Goal: Transaction & Acquisition: Purchase product/service

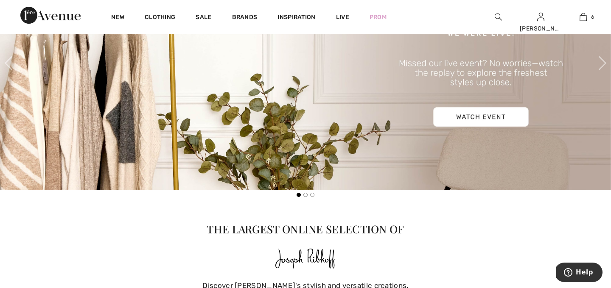
scroll to position [456, 0]
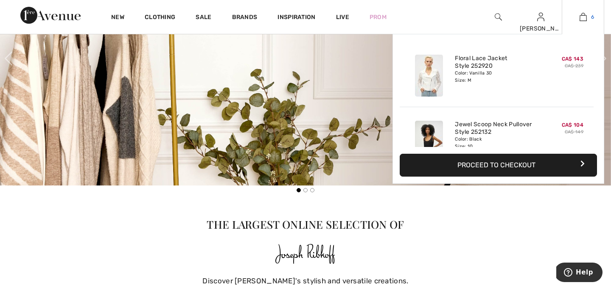
click at [587, 16] on link "6" at bounding box center [583, 17] width 42 height 10
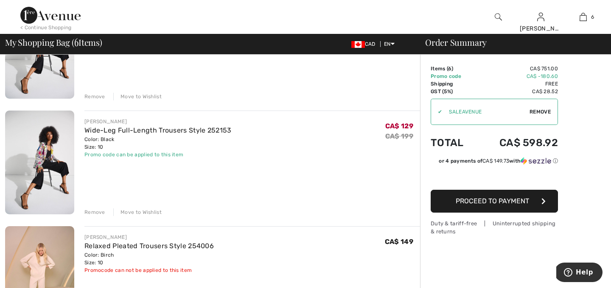
scroll to position [509, 0]
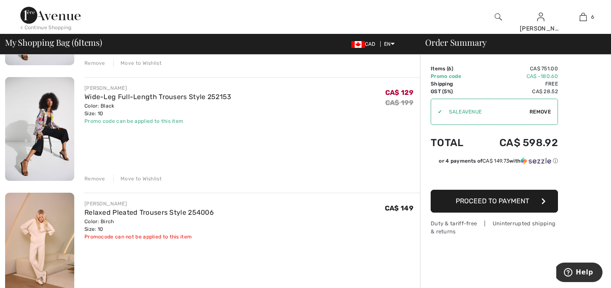
click at [97, 178] on div "Remove" at bounding box center [94, 179] width 21 height 8
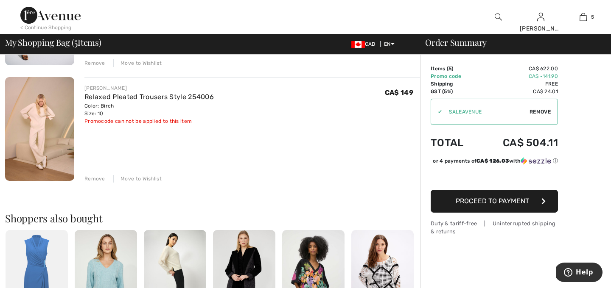
click at [96, 178] on div "Remove" at bounding box center [94, 179] width 21 height 8
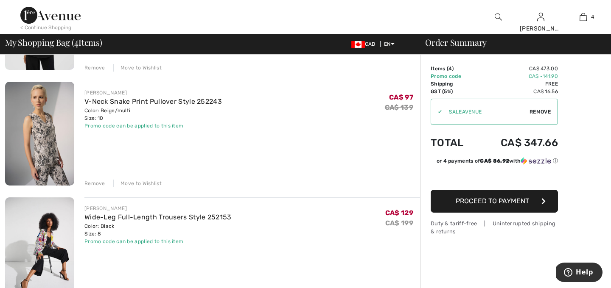
scroll to position [271, 0]
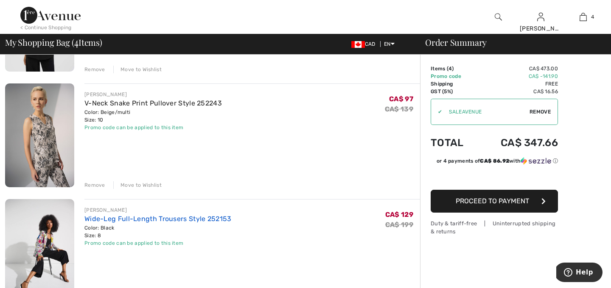
click at [108, 220] on link "Wide-Leg Full-Length Trousers Style 252153" at bounding box center [157, 219] width 147 height 8
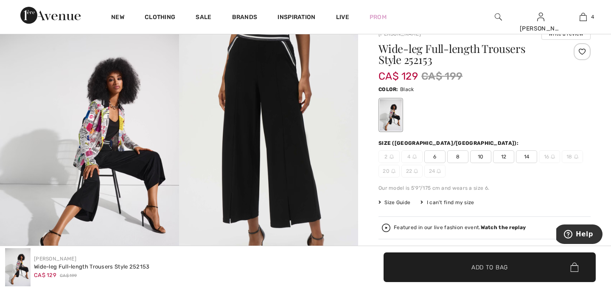
scroll to position [102, 0]
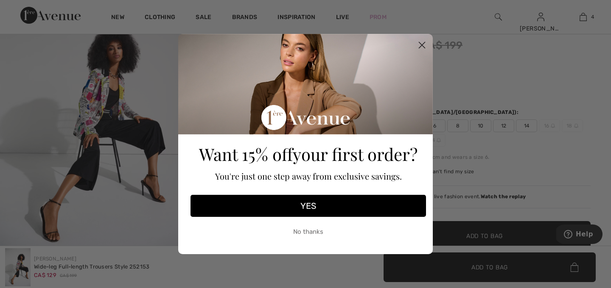
click at [424, 45] on circle "Close dialog" at bounding box center [422, 45] width 14 height 14
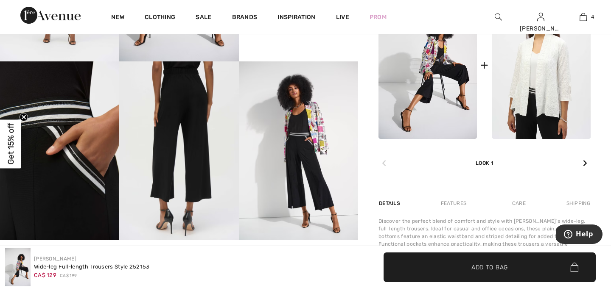
scroll to position [475, 0]
click at [583, 160] on icon at bounding box center [585, 162] width 4 height 7
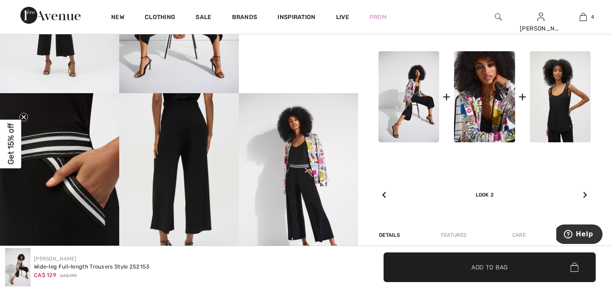
scroll to position [441, 0]
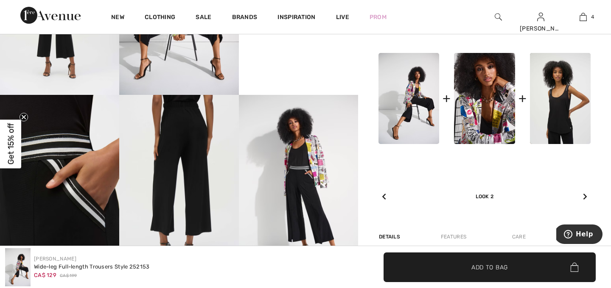
click at [586, 197] on icon at bounding box center [585, 196] width 4 height 7
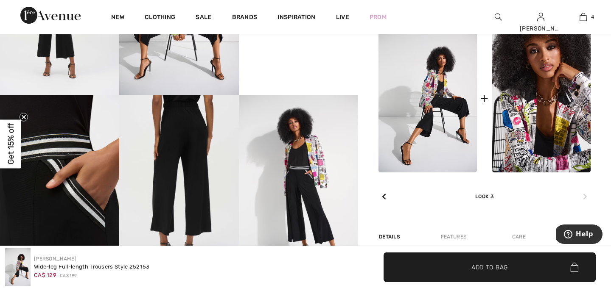
click at [586, 197] on icon at bounding box center [585, 196] width 4 height 7
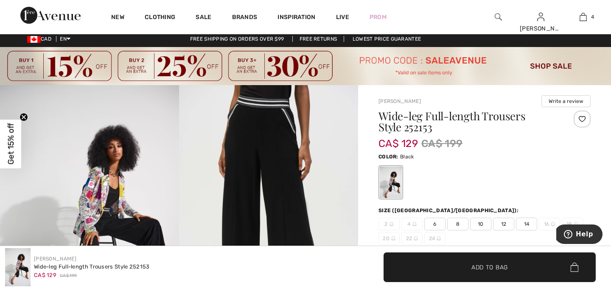
scroll to position [0, 0]
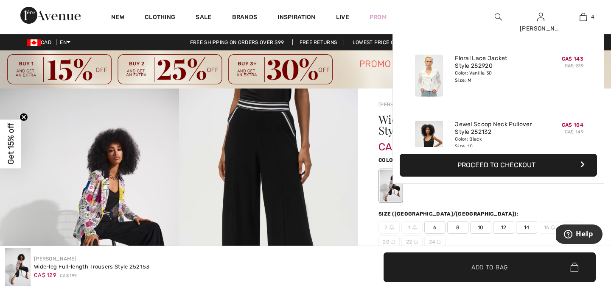
click at [511, 167] on button "Proceed to Checkout" at bounding box center [497, 165] width 197 height 23
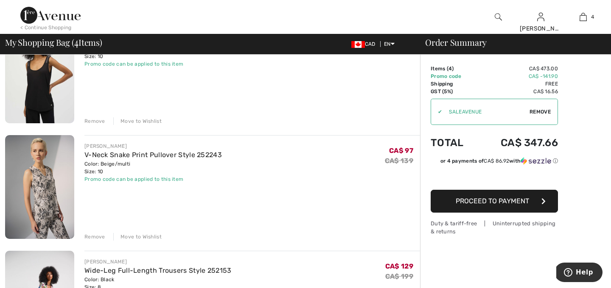
scroll to position [220, 0]
click at [95, 237] on div "Remove" at bounding box center [94, 236] width 21 height 8
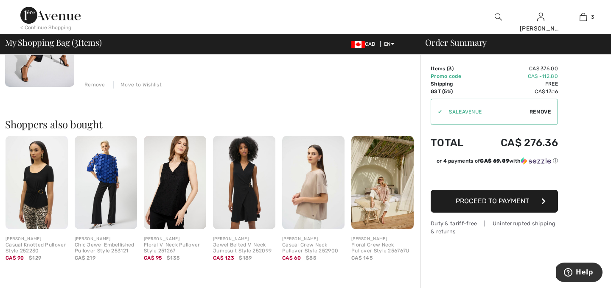
scroll to position [373, 0]
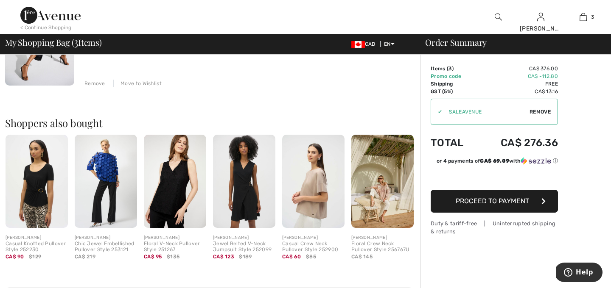
click at [257, 106] on div "Shoppers also bought Quick view JOSEPH RIBKOFF Casual Knotted Pullover Style 25…" at bounding box center [212, 183] width 415 height 170
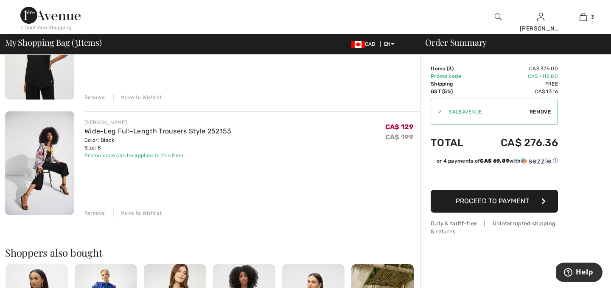
scroll to position [237, 0]
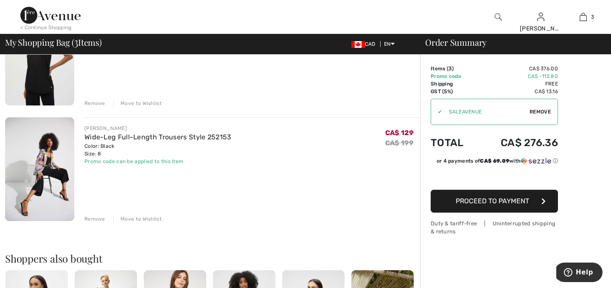
click at [503, 202] on span "Proceed to Payment" at bounding box center [491, 201] width 73 height 8
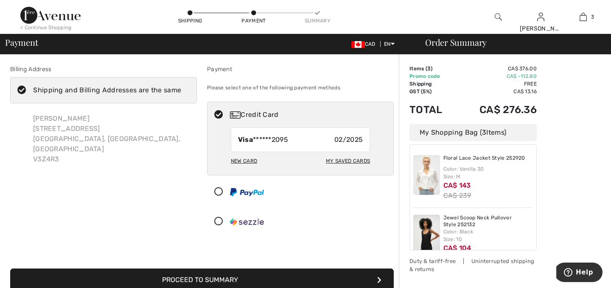
click at [343, 162] on div "My Saved Cards" at bounding box center [348, 161] width 44 height 14
radio input "true"
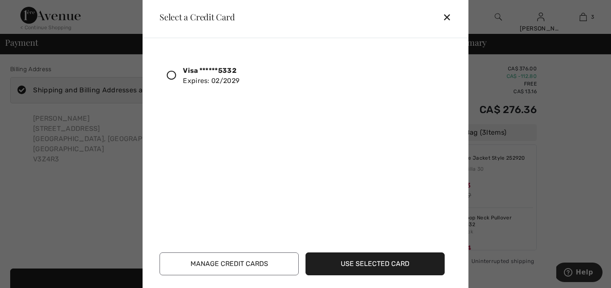
click at [174, 76] on icon at bounding box center [171, 75] width 9 height 9
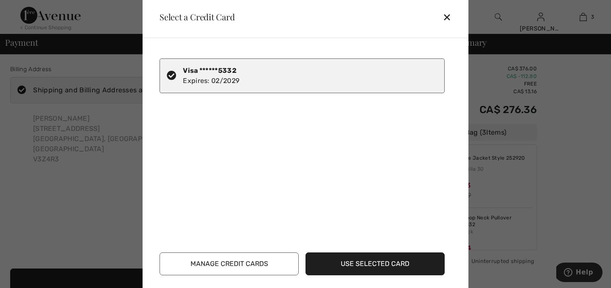
click at [376, 263] on button "Use Selected Card" at bounding box center [374, 264] width 139 height 23
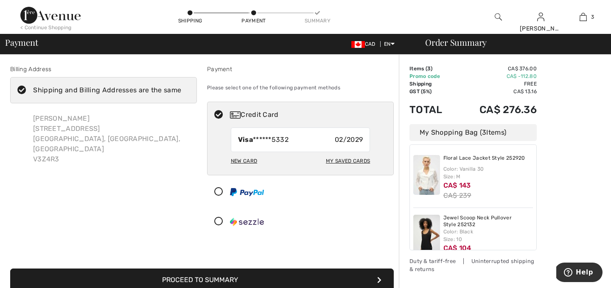
click at [379, 252] on div "Proceed to Summary Complete Your Order with PayPal Proceed to Summary Complete …" at bounding box center [201, 269] width 393 height 43
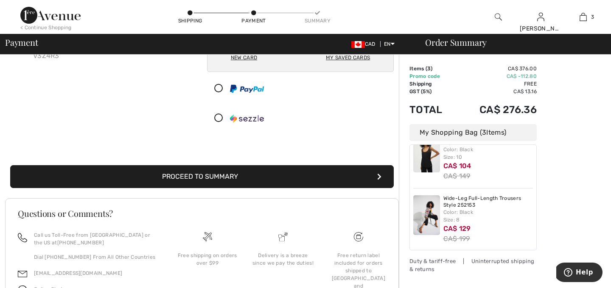
scroll to position [87, 0]
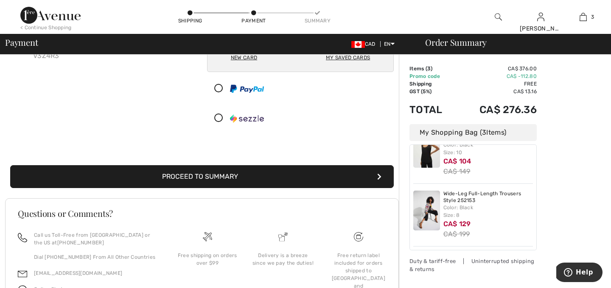
click at [576, 226] on div "Order Summary Details Items ( 3 ) CA$ 376.00 Promo code CA$ -112.80 Shipping Fr…" at bounding box center [505, 145] width 212 height 388
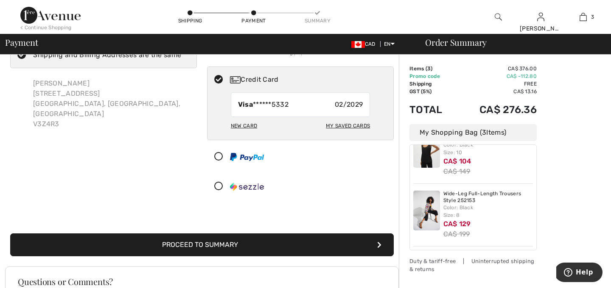
scroll to position [0, 0]
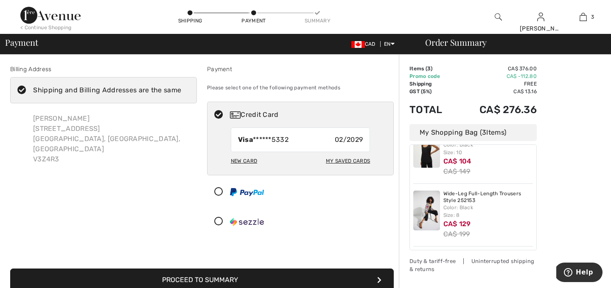
click at [302, 279] on button "Proceed to Summary" at bounding box center [201, 280] width 383 height 23
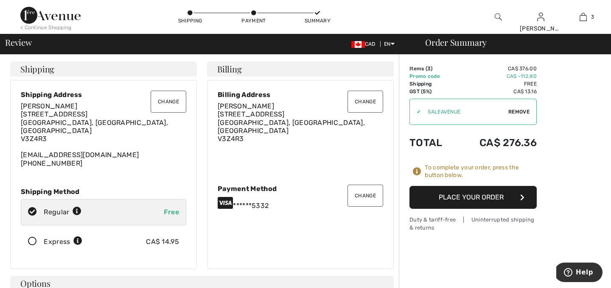
click at [502, 198] on button "Place Your Order" at bounding box center [472, 197] width 127 height 23
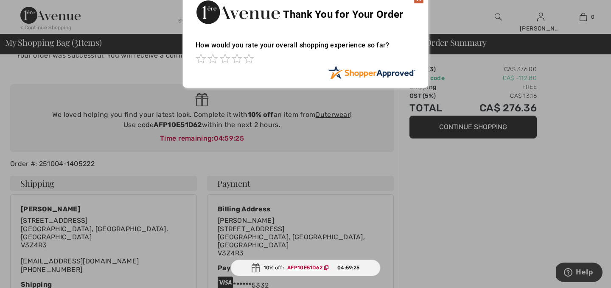
scroll to position [34, 0]
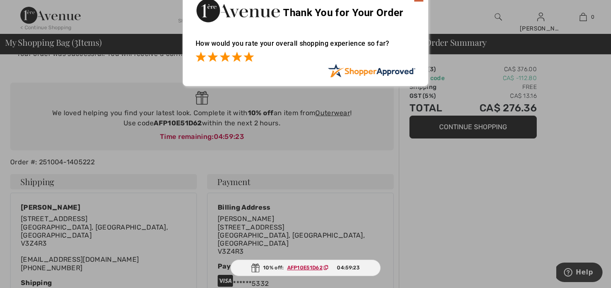
click at [251, 57] on span at bounding box center [248, 57] width 10 height 10
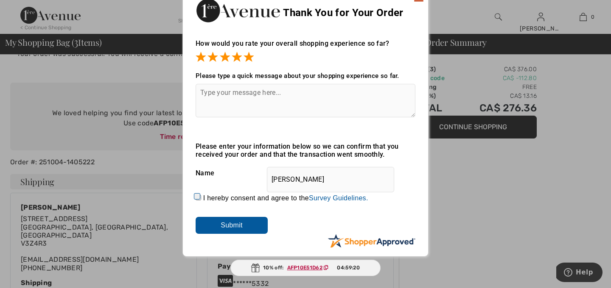
click at [195, 195] on input "I hereby consent and agree to the By submitting a review, you grant permission …" at bounding box center [198, 198] width 6 height 6
checkbox input "true"
click at [229, 225] on input "Submit" at bounding box center [231, 225] width 72 height 17
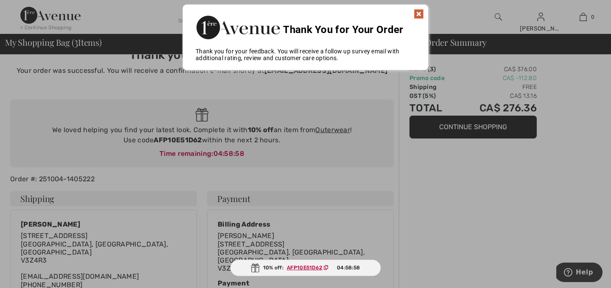
scroll to position [0, 0]
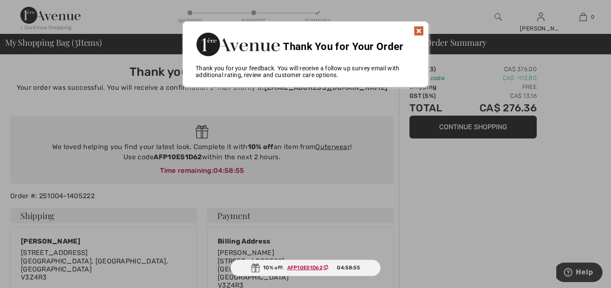
click at [418, 31] on img at bounding box center [418, 31] width 10 height 10
